Goal: Check status: Check status

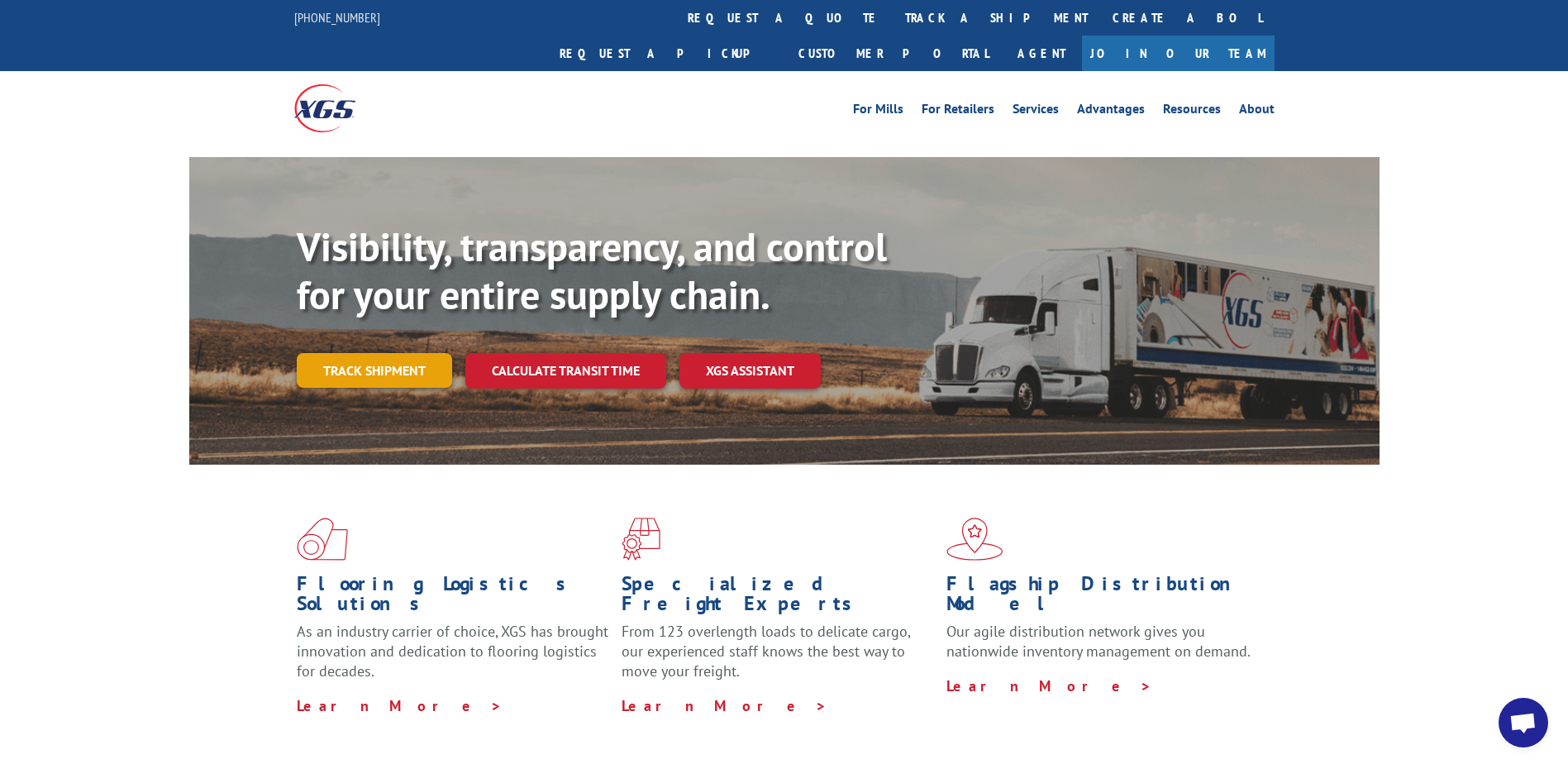
click at [365, 353] on link "Track shipment" at bounding box center [374, 370] width 156 height 35
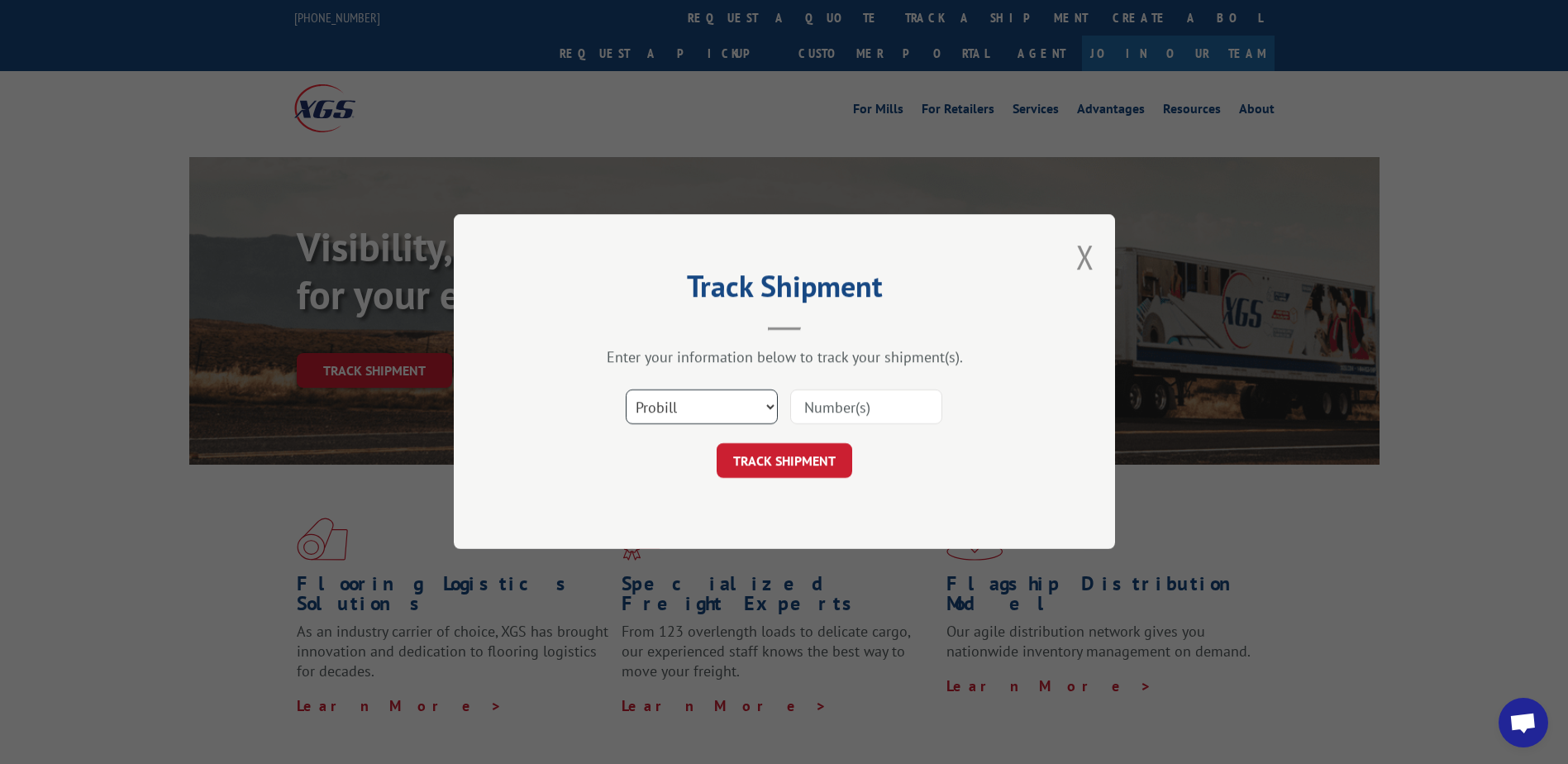
click at [674, 397] on select "Select category... Probill BOL PO" at bounding box center [701, 407] width 152 height 35
select select "bol"
click at [625, 390] on select "Select category... Probill BOL PO" at bounding box center [701, 407] width 152 height 35
drag, startPoint x: 819, startPoint y: 406, endPoint x: 829, endPoint y: 406, distance: 10.0
click at [829, 406] on input at bounding box center [865, 407] width 152 height 35
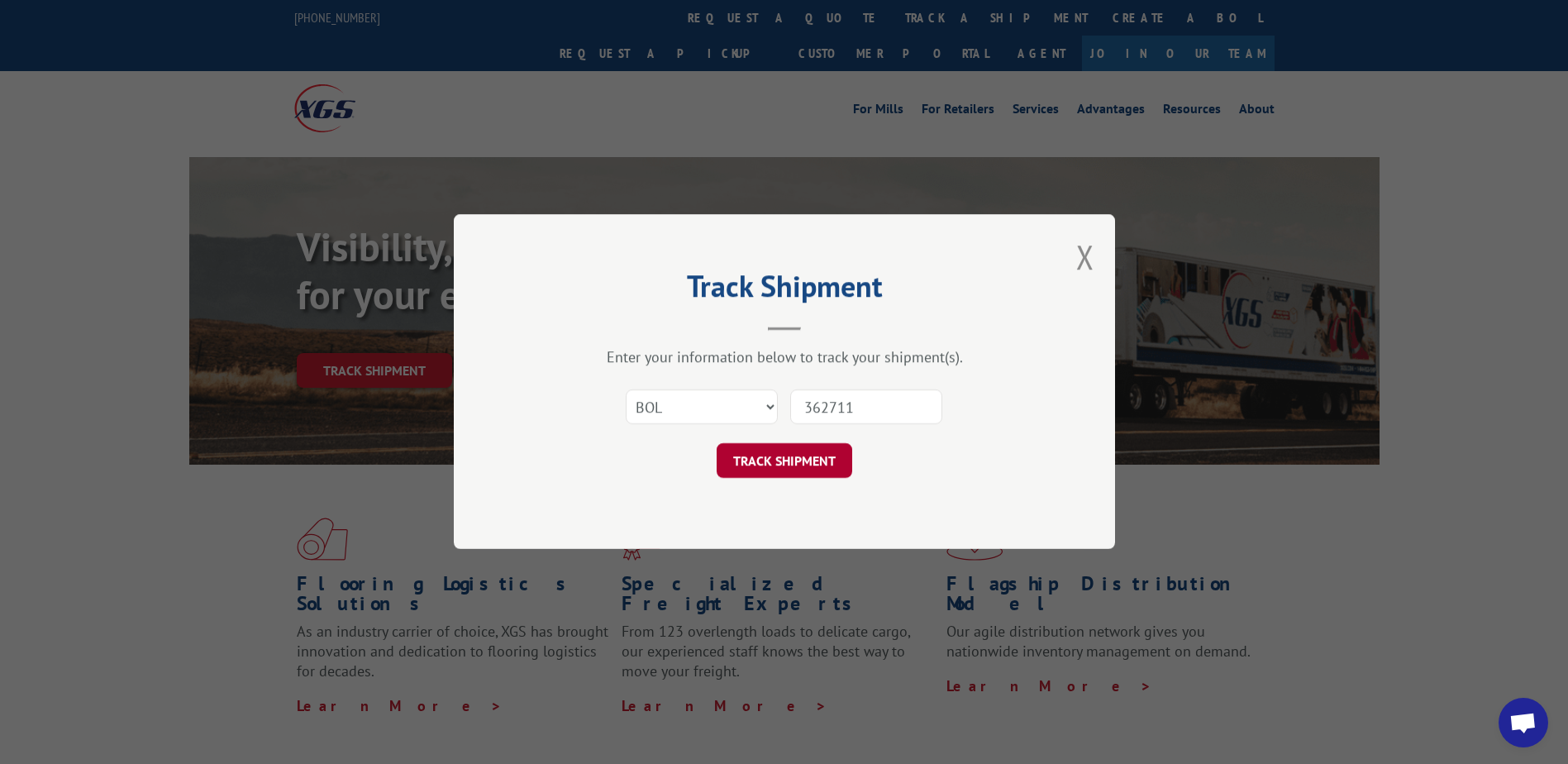
type input "362711"
click at [807, 458] on button "TRACK SHIPMENT" at bounding box center [784, 461] width 136 height 35
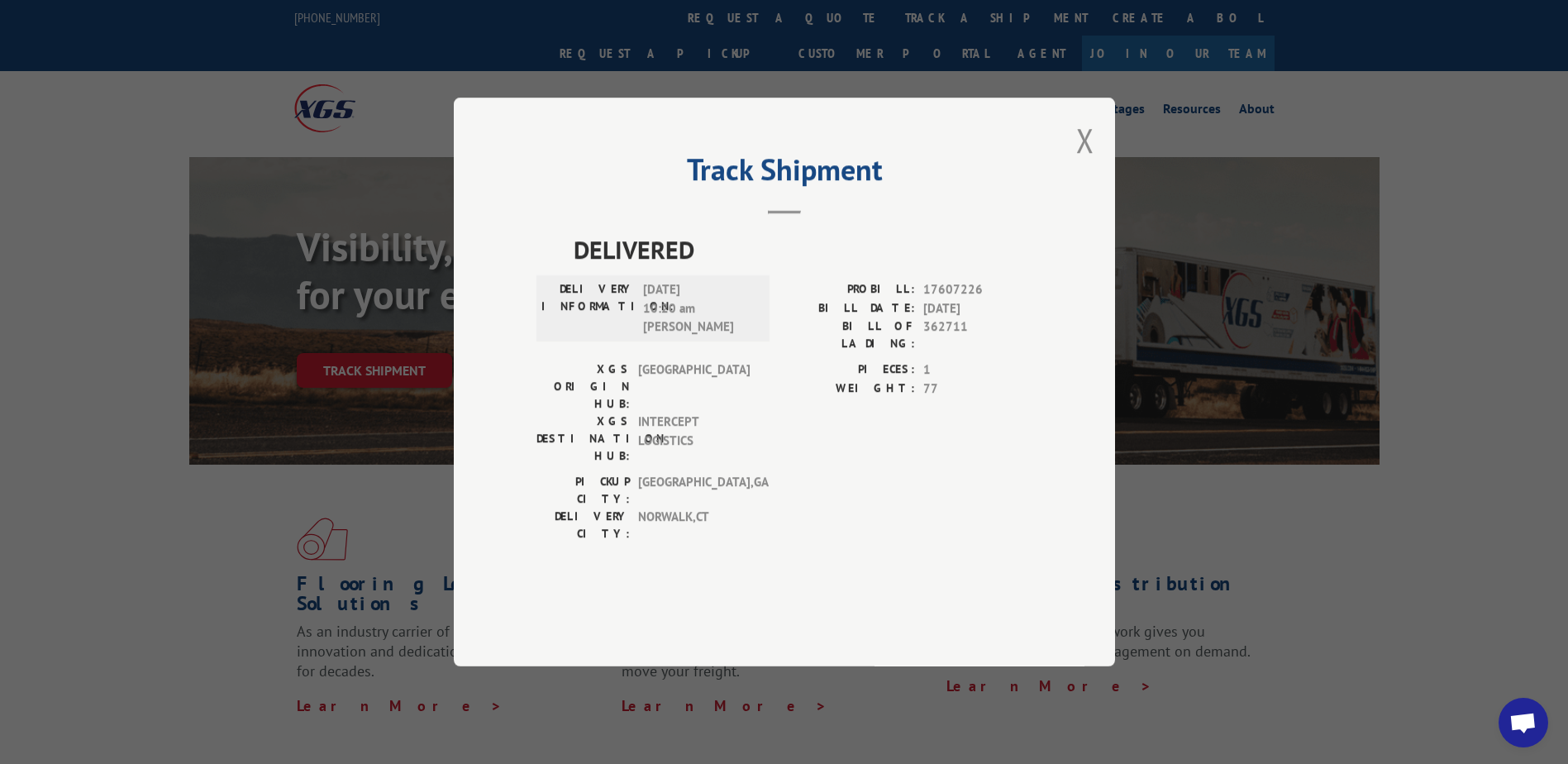
click at [1090, 162] on button "Close modal" at bounding box center [1085, 140] width 18 height 44
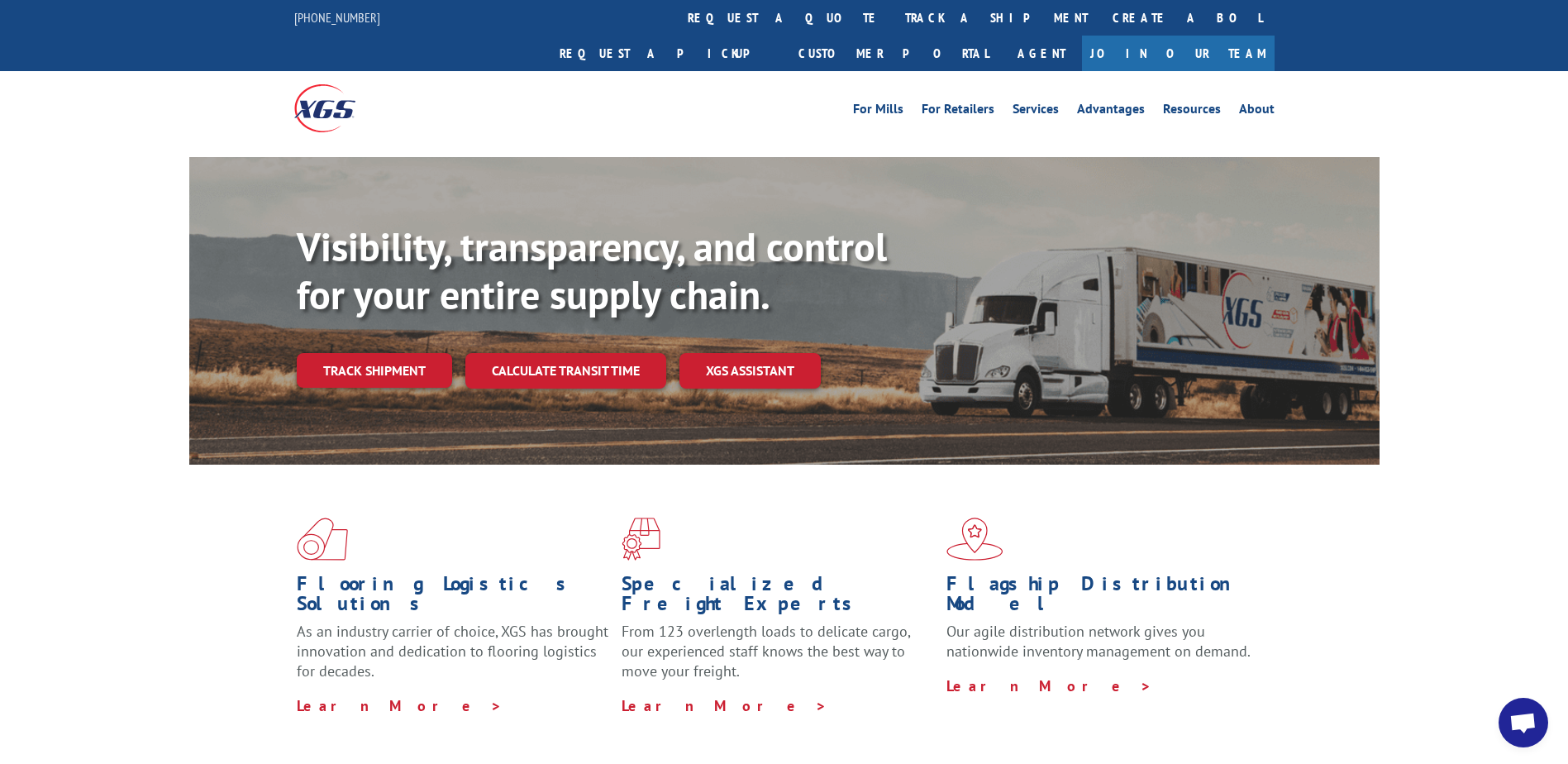
click at [1457, 547] on div "Flooring Logistics Solutions As an industry carrier of choice, XGS has brought …" at bounding box center [784, 630] width 1568 height 332
